Goal: Information Seeking & Learning: Check status

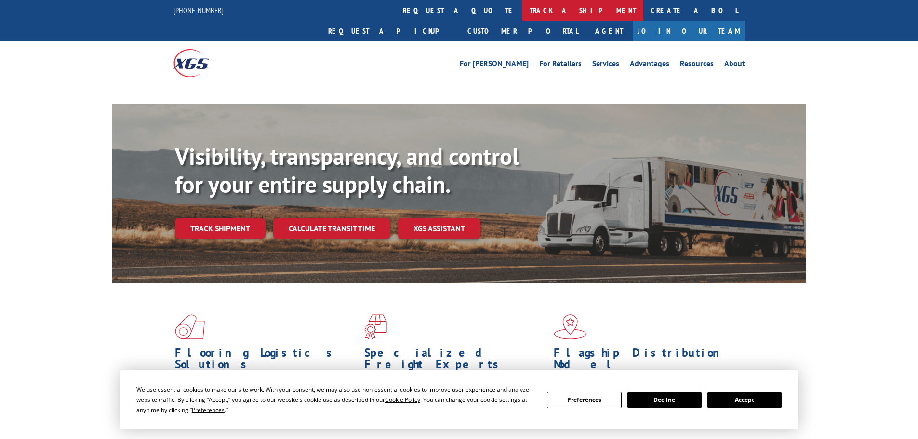
click at [523, 8] on link "track a shipment" at bounding box center [583, 10] width 121 height 21
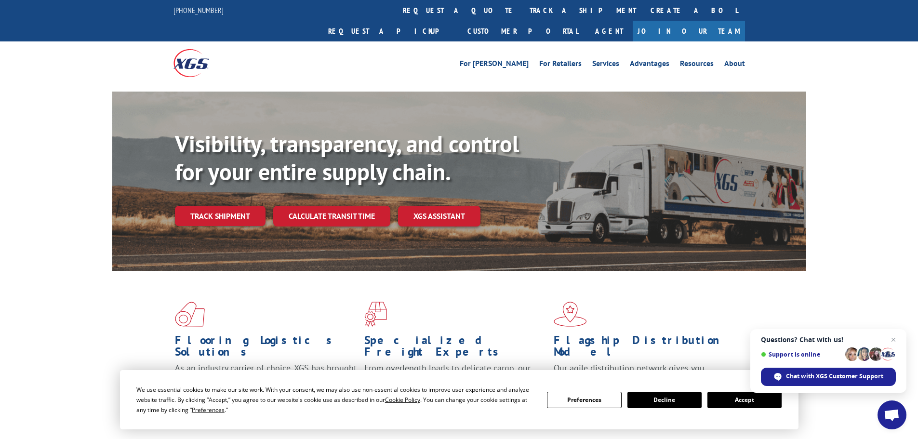
click at [759, 404] on button "Accept" at bounding box center [745, 400] width 74 height 16
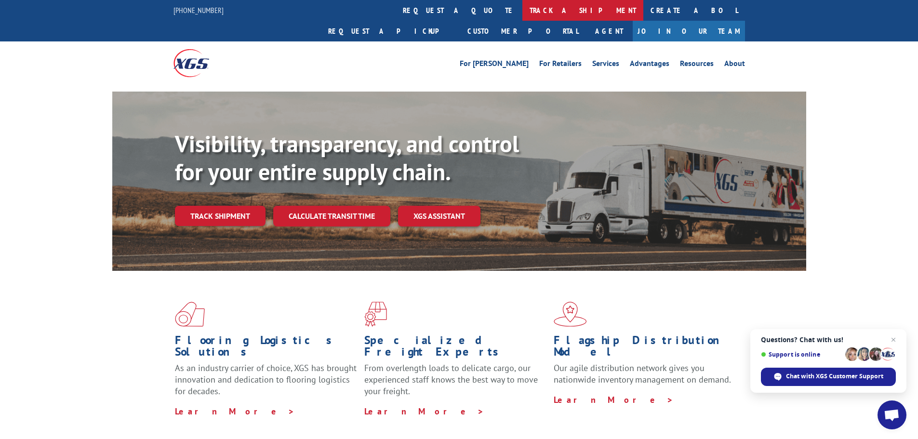
click at [523, 7] on link "track a shipment" at bounding box center [583, 10] width 121 height 21
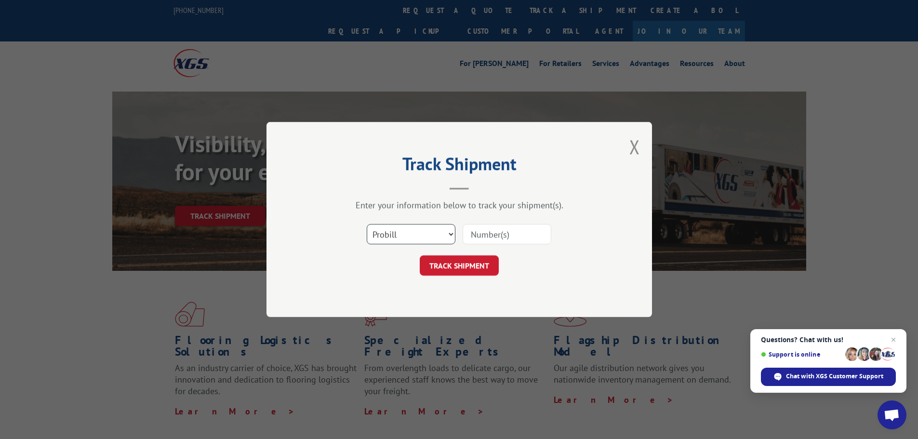
click at [416, 234] on select "Select category... Probill BOL PO" at bounding box center [411, 234] width 89 height 20
select select "bol"
click at [367, 224] on select "Select category... Probill BOL PO" at bounding box center [411, 234] width 89 height 20
click at [509, 240] on input at bounding box center [507, 234] width 89 height 20
paste input "7046126"
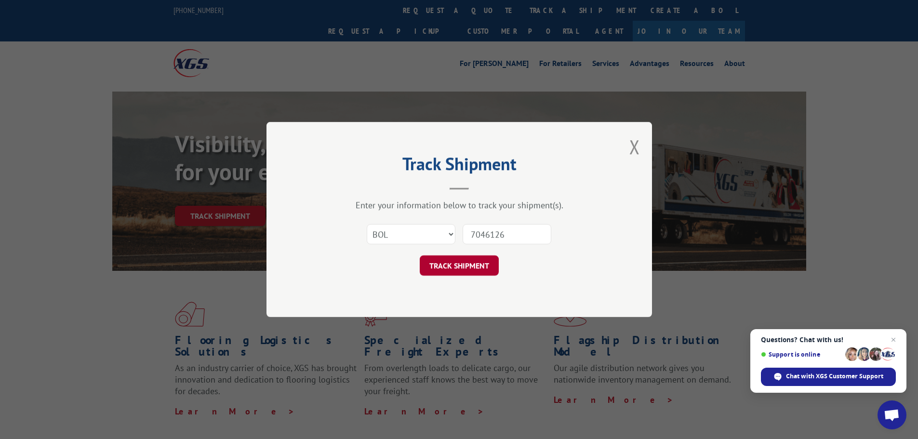
type input "7046126"
click at [489, 268] on button "TRACK SHIPMENT" at bounding box center [459, 266] width 79 height 20
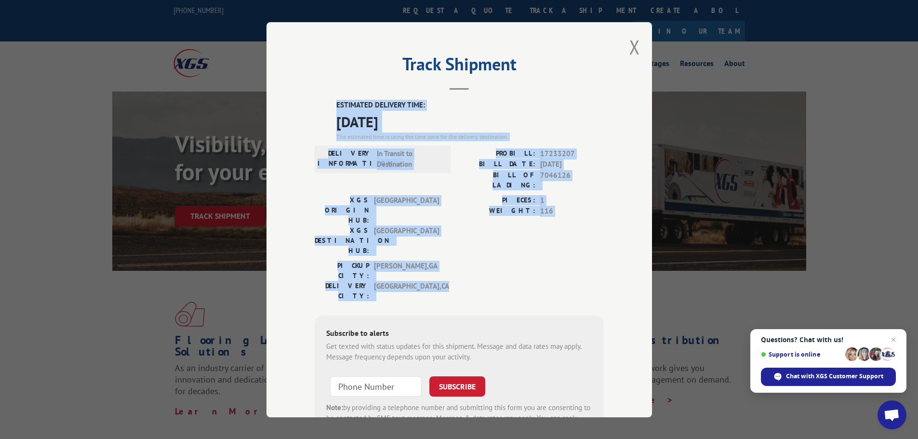
drag, startPoint x: 334, startPoint y: 101, endPoint x: 435, endPoint y: 243, distance: 175.0
click at [435, 243] on div "ESTIMATED DELIVERY TIME: [DATE] The estimated time is using the time zone for t…" at bounding box center [459, 273] width 289 height 347
copy div "ESTIMATED DELIVERY TIME: [DATE] The estimated time is using the time zone for t…"
click at [633, 46] on button "Close modal" at bounding box center [635, 47] width 11 height 26
